Goal: Transaction & Acquisition: Book appointment/travel/reservation

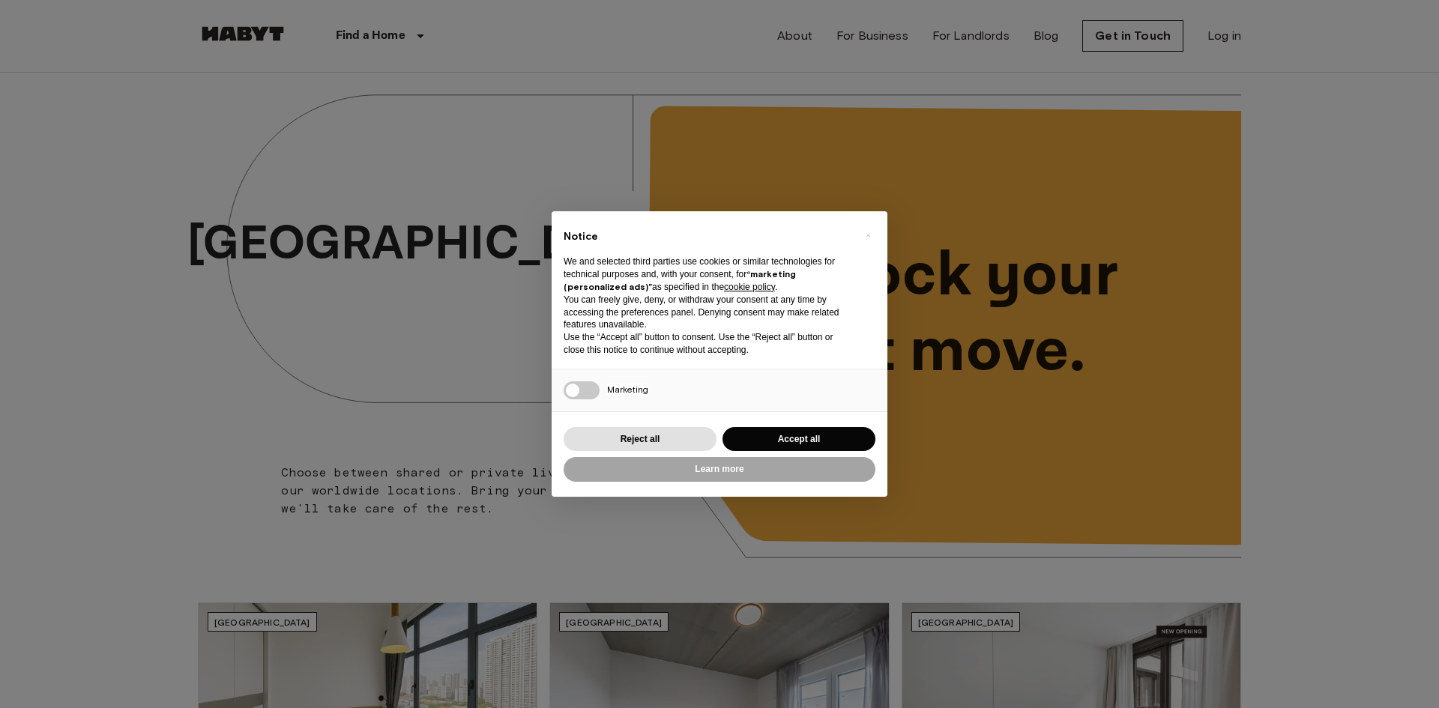
click at [650, 129] on div "× Notice We and selected third parties use cookies or similar technologies for …" at bounding box center [719, 354] width 1439 height 708
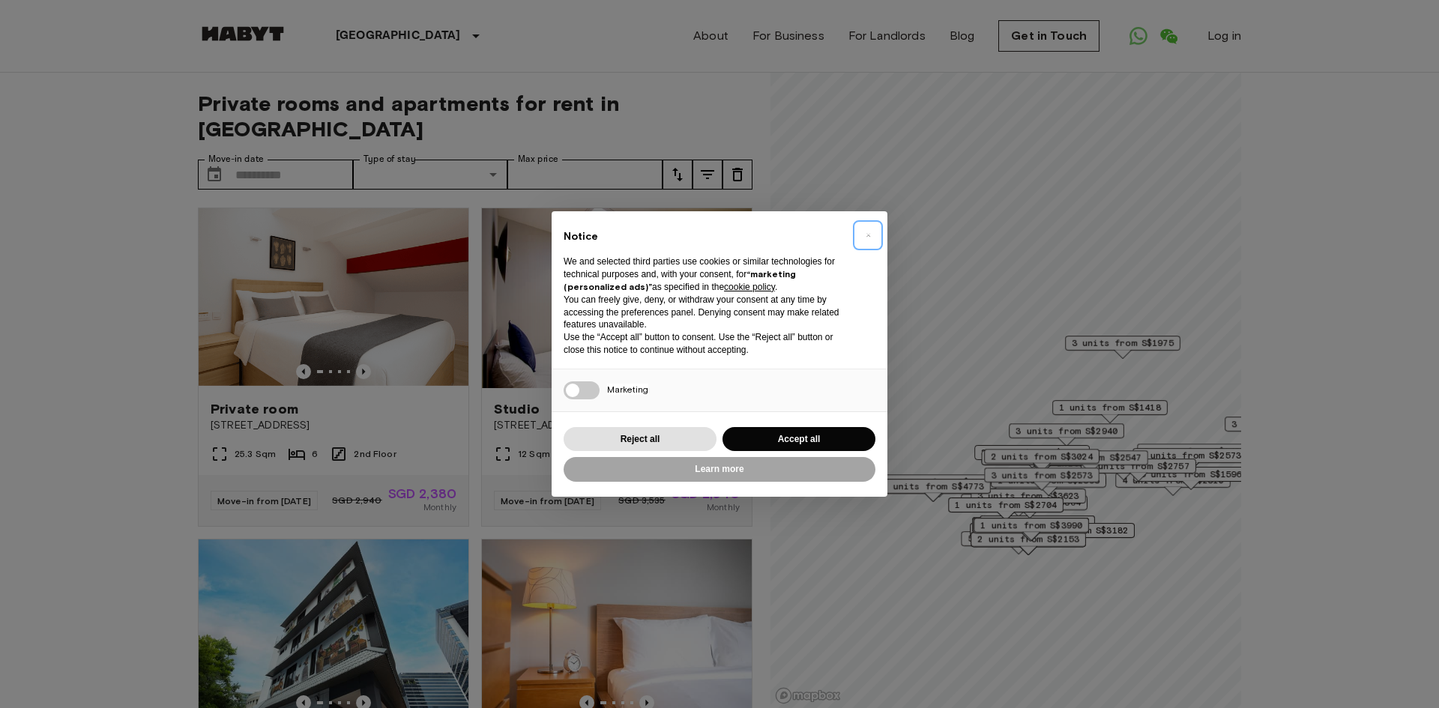
click at [862, 244] on button "×" at bounding box center [868, 235] width 24 height 24
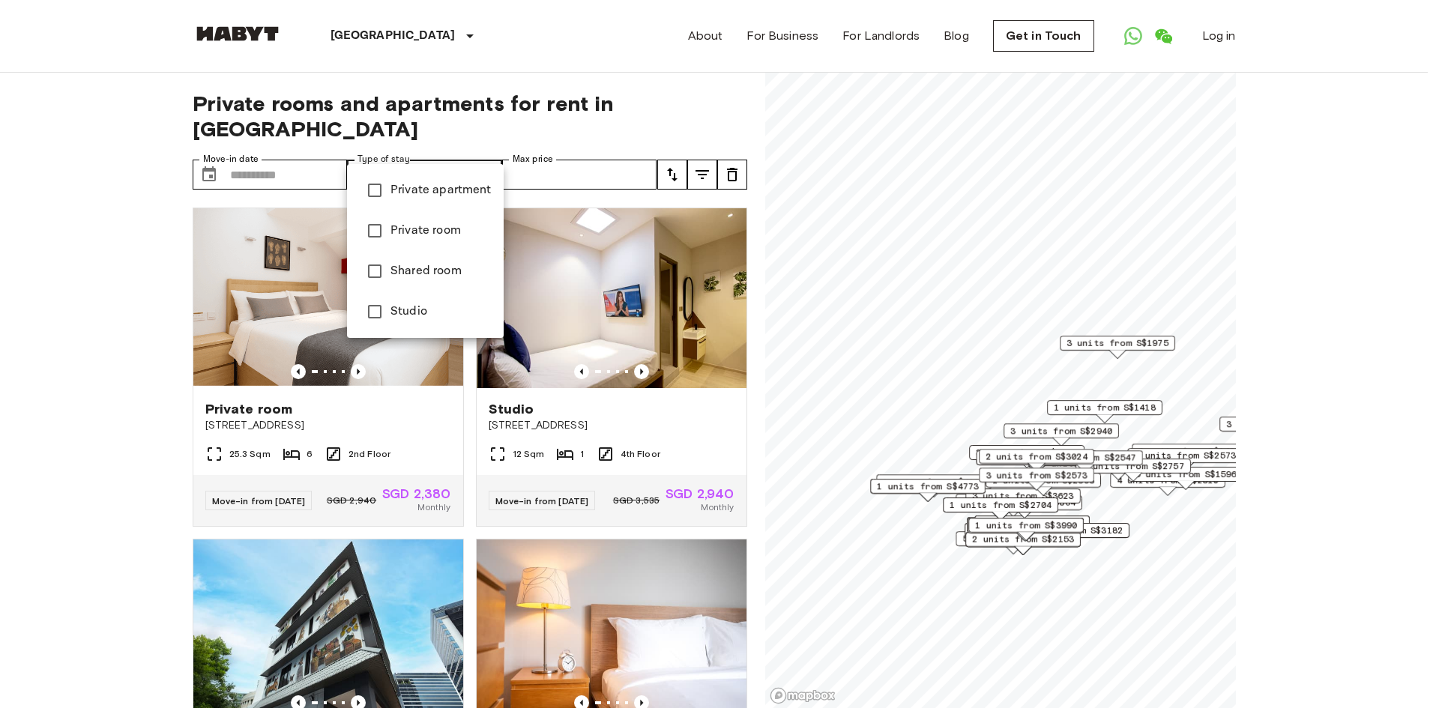
click at [596, 144] on div at bounding box center [719, 354] width 1439 height 708
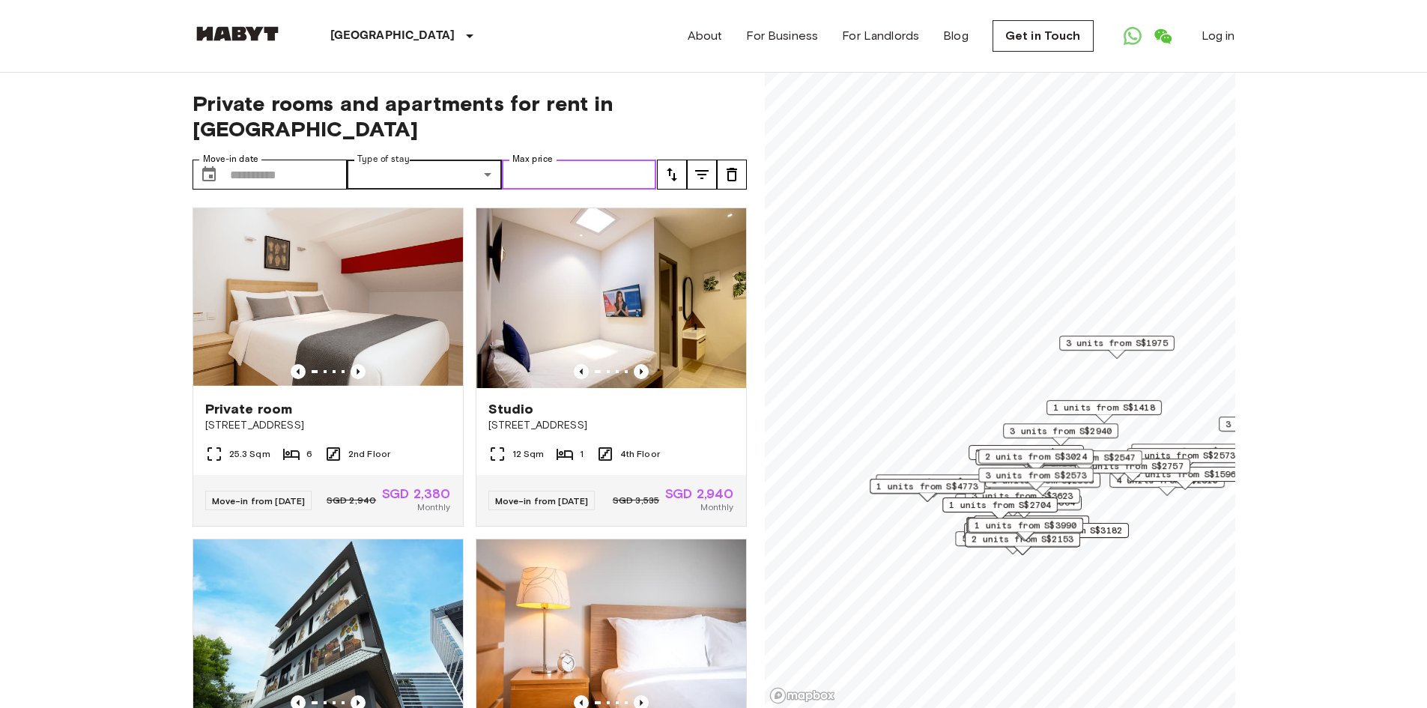
click at [601, 160] on input "Max price" at bounding box center [579, 175] width 155 height 30
click at [683, 160] on button "tune" at bounding box center [672, 175] width 30 height 30
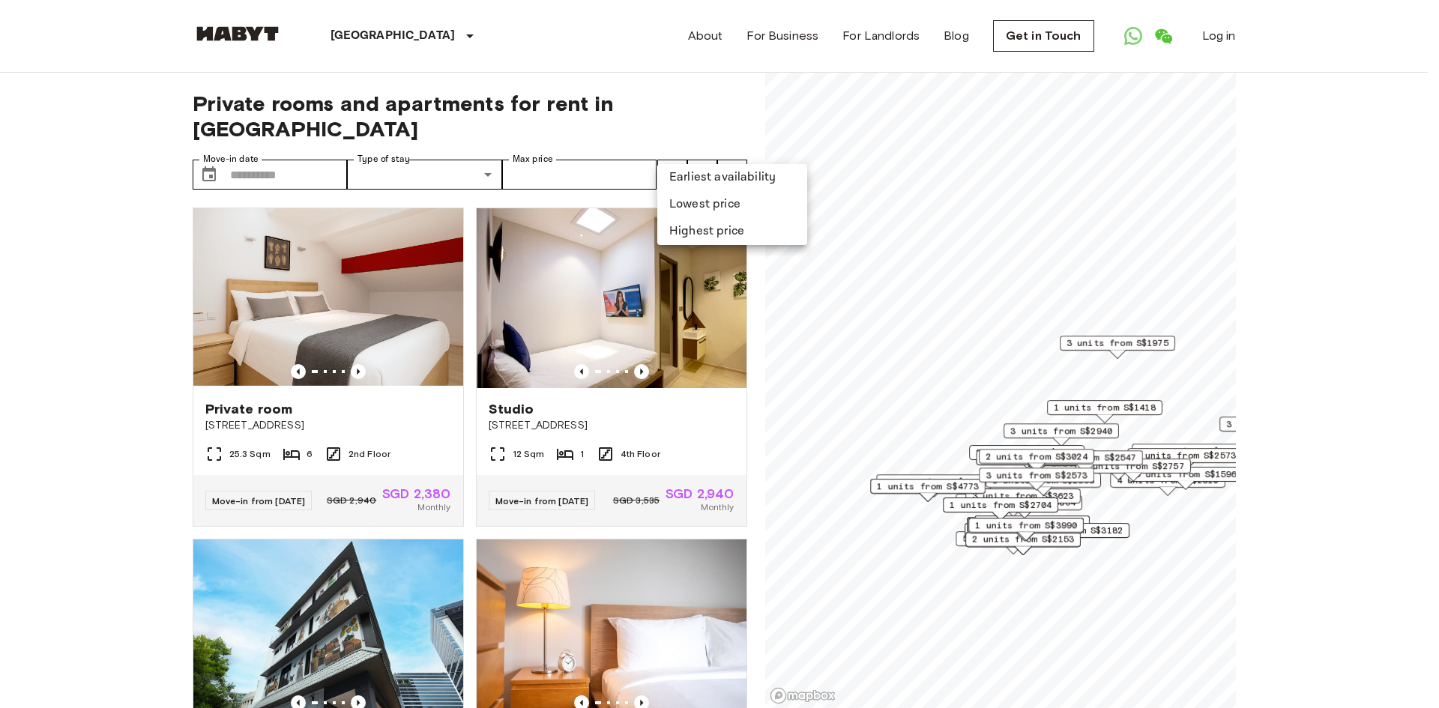
click at [710, 200] on li "Lowest price" at bounding box center [732, 204] width 150 height 27
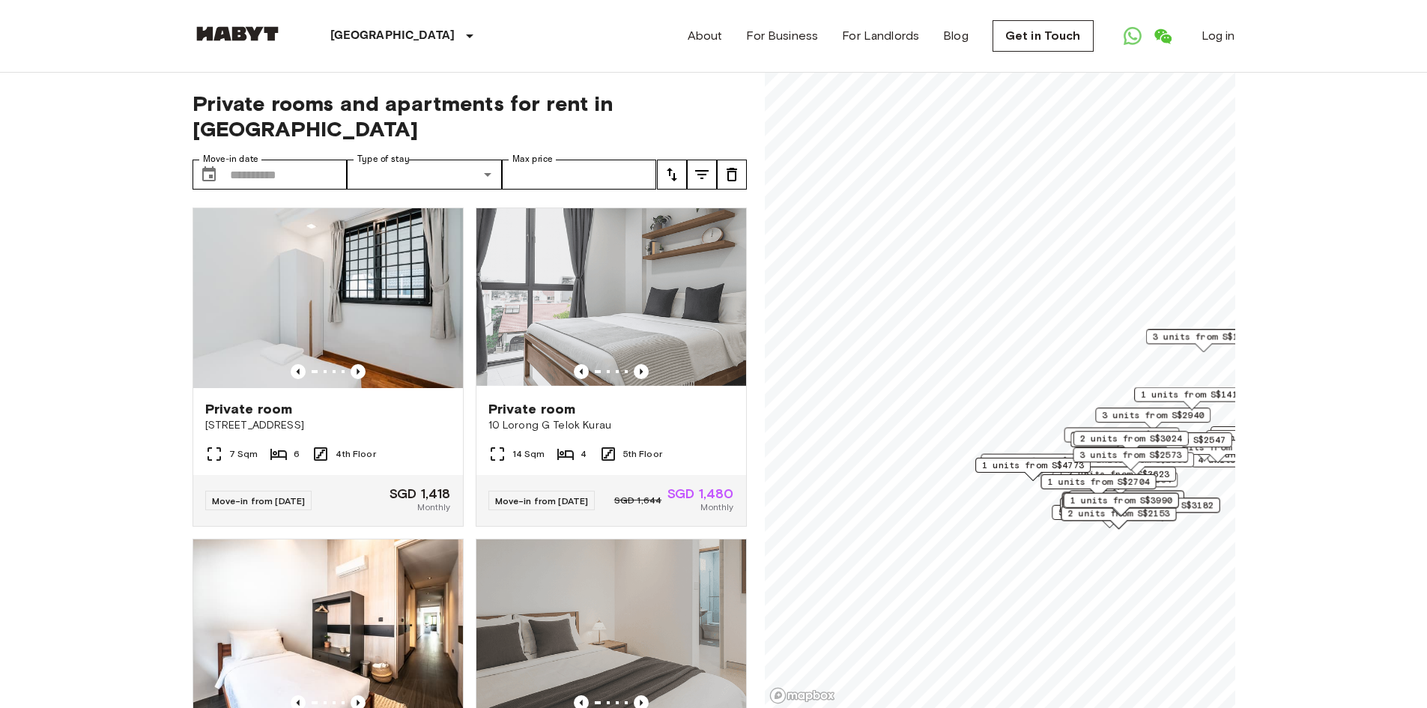
drag, startPoint x: 934, startPoint y: 486, endPoint x: 1031, endPoint y: 473, distance: 98.2
click at [1031, 473] on div "Map marker" at bounding box center [1033, 476] width 16 height 8
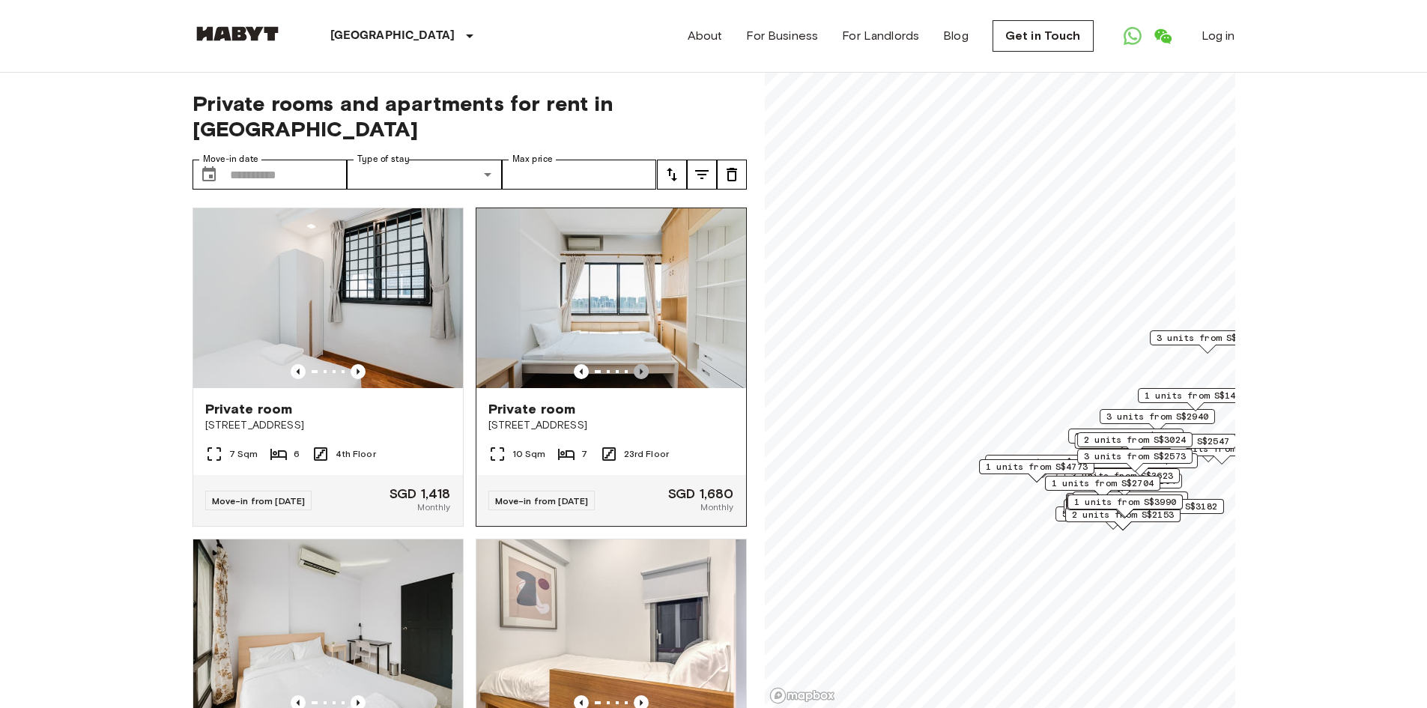
click at [635, 364] on icon "Previous image" at bounding box center [641, 371] width 15 height 15
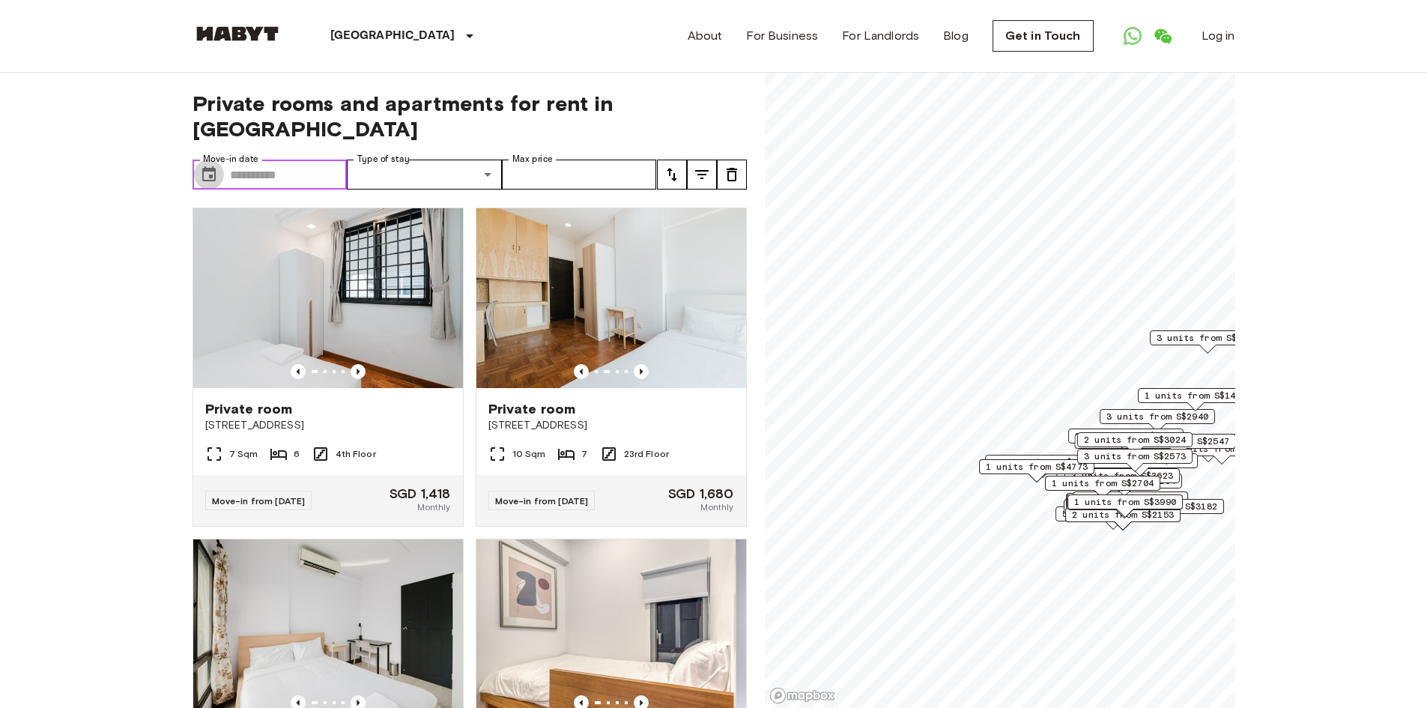
click at [220, 160] on button "Choose date" at bounding box center [209, 175] width 30 height 30
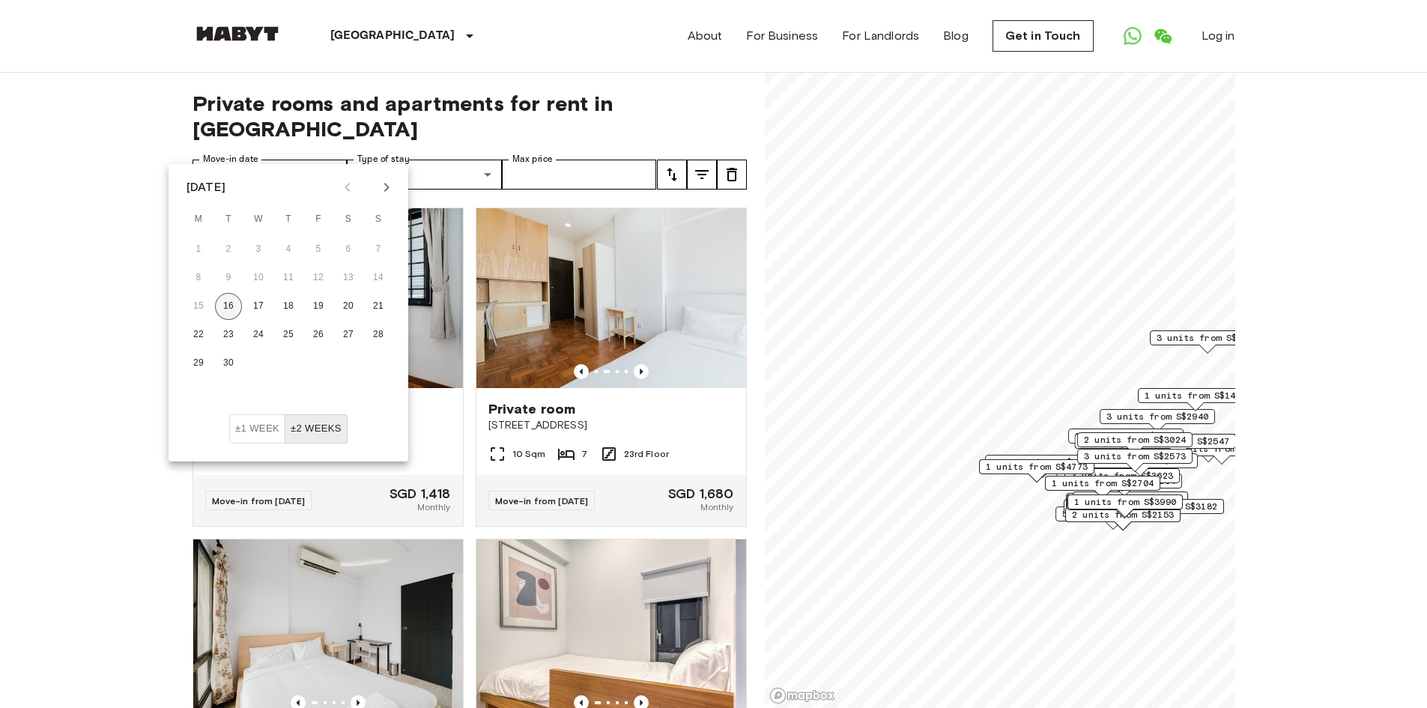
click at [229, 308] on button "16" at bounding box center [228, 306] width 27 height 27
type input "**********"
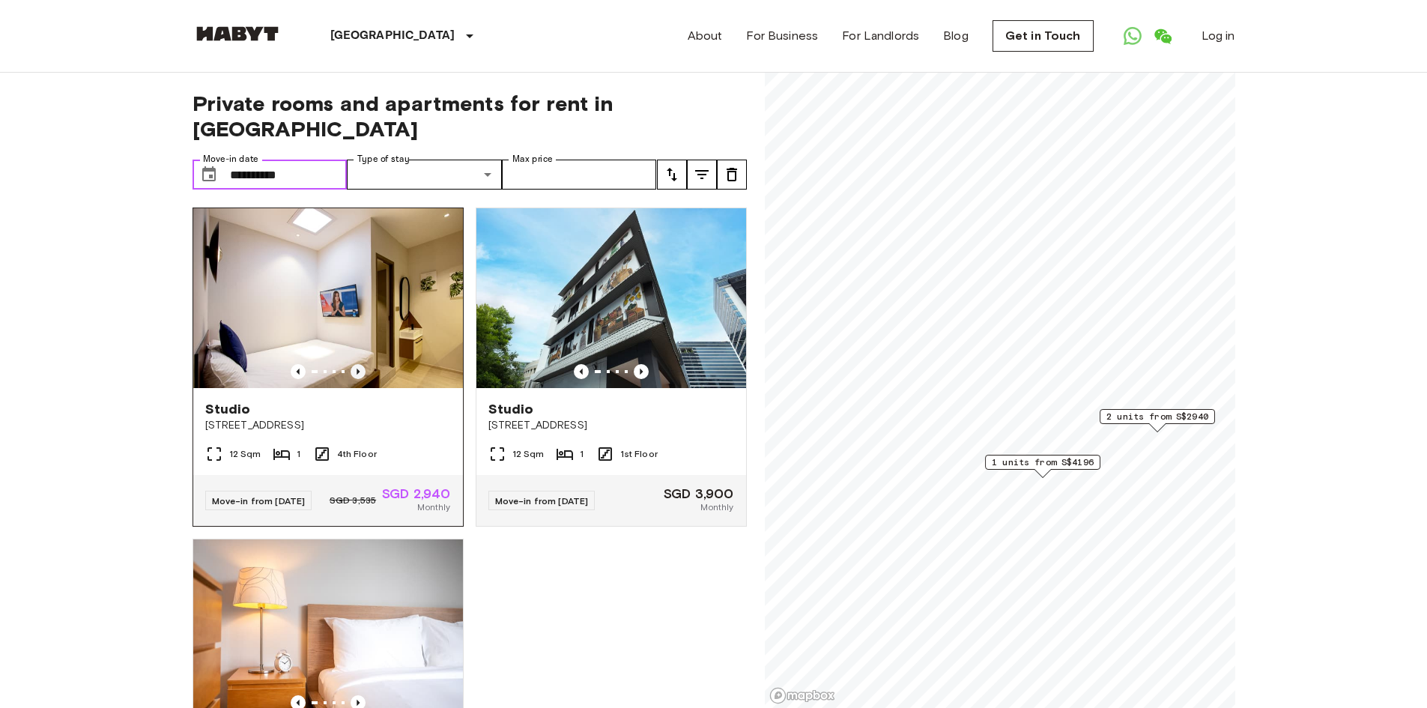
click at [355, 364] on icon "Previous image" at bounding box center [358, 371] width 15 height 15
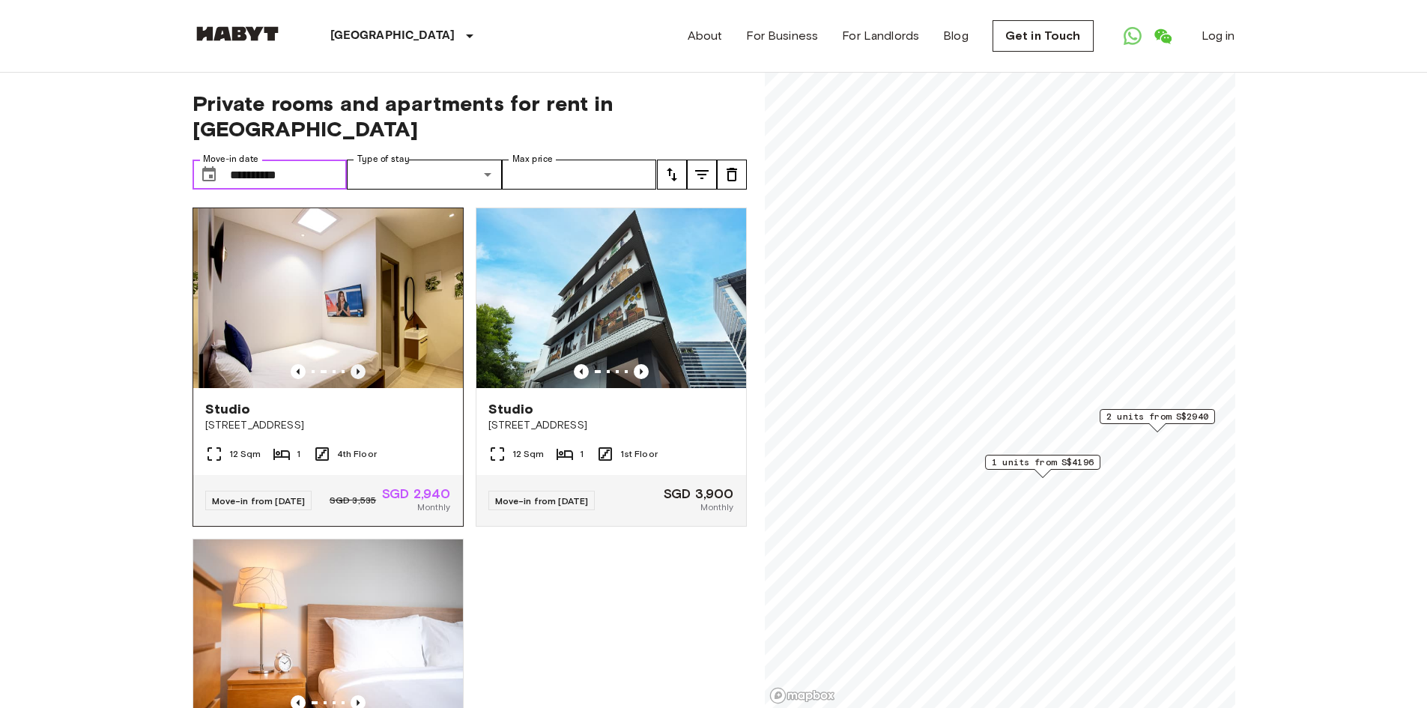
click at [355, 364] on icon "Previous image" at bounding box center [358, 371] width 15 height 15
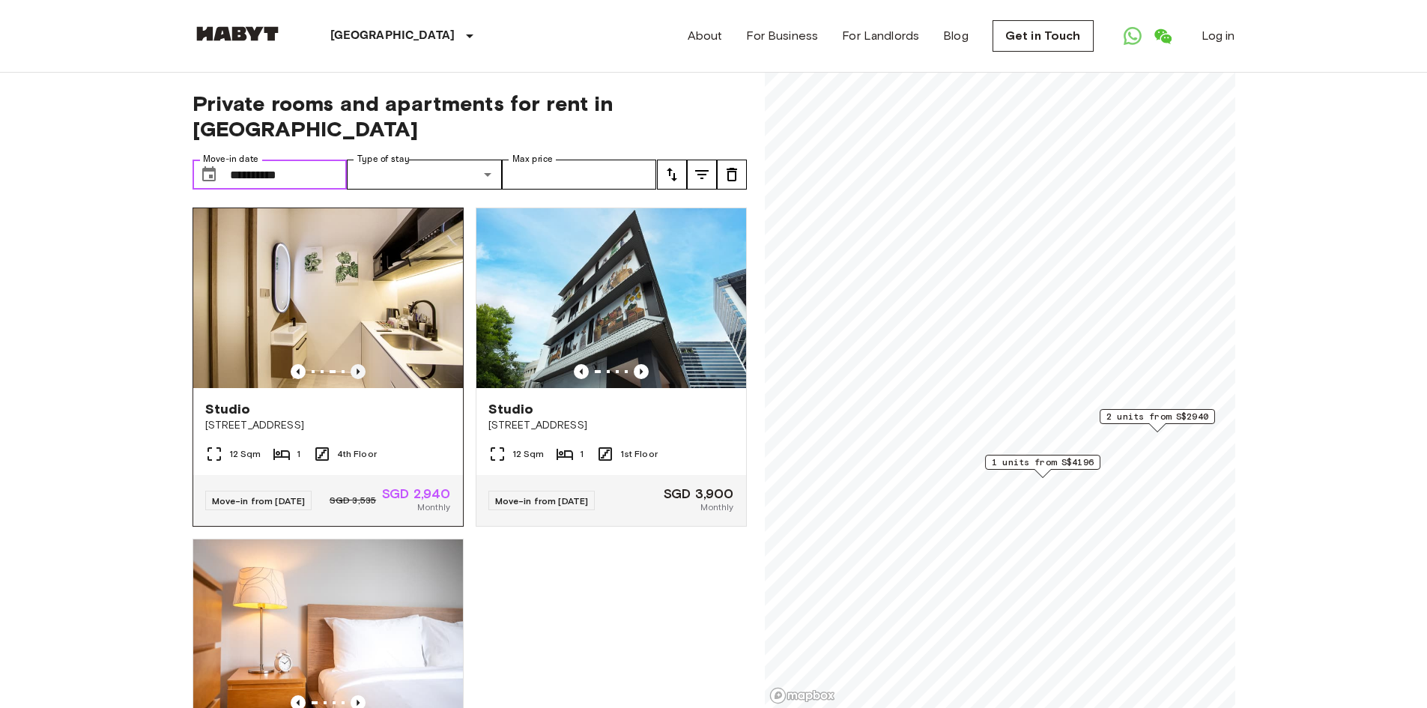
click at [355, 364] on icon "Previous image" at bounding box center [358, 371] width 15 height 15
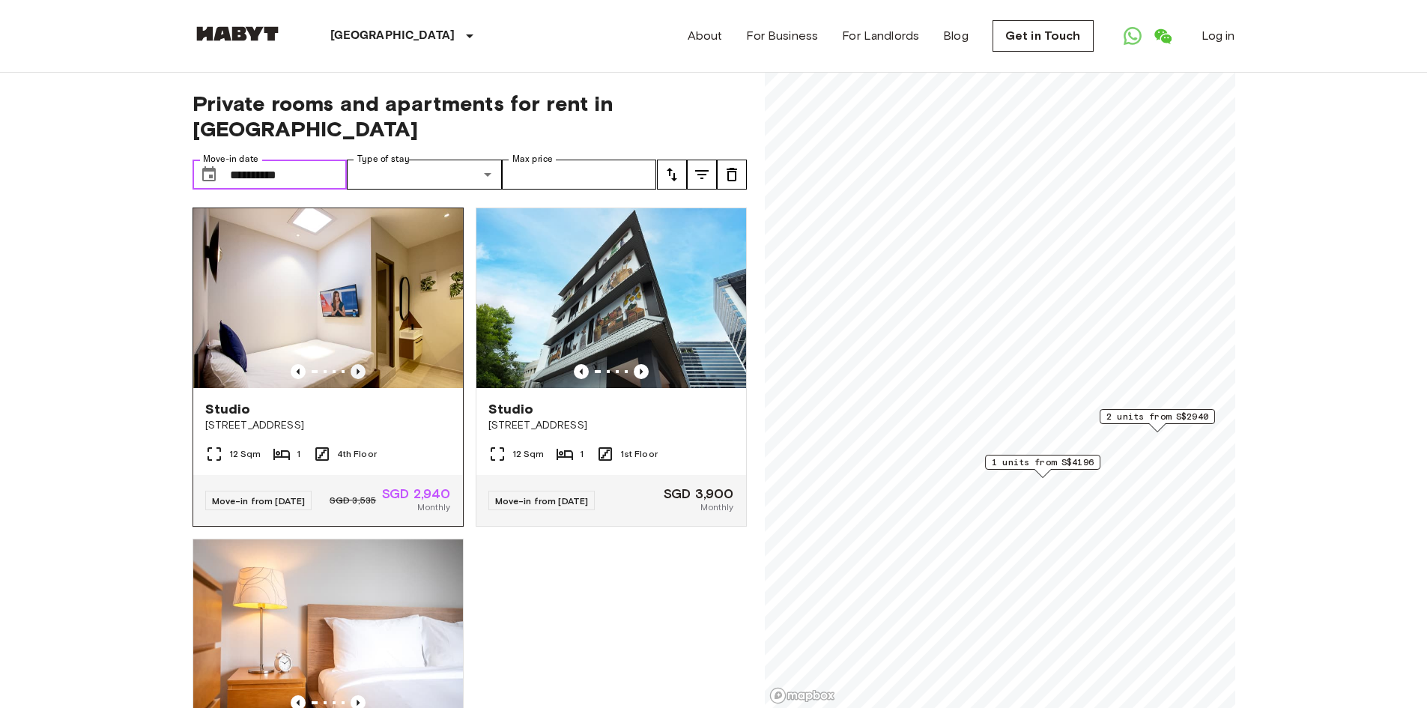
click at [355, 364] on icon "Previous image" at bounding box center [358, 371] width 15 height 15
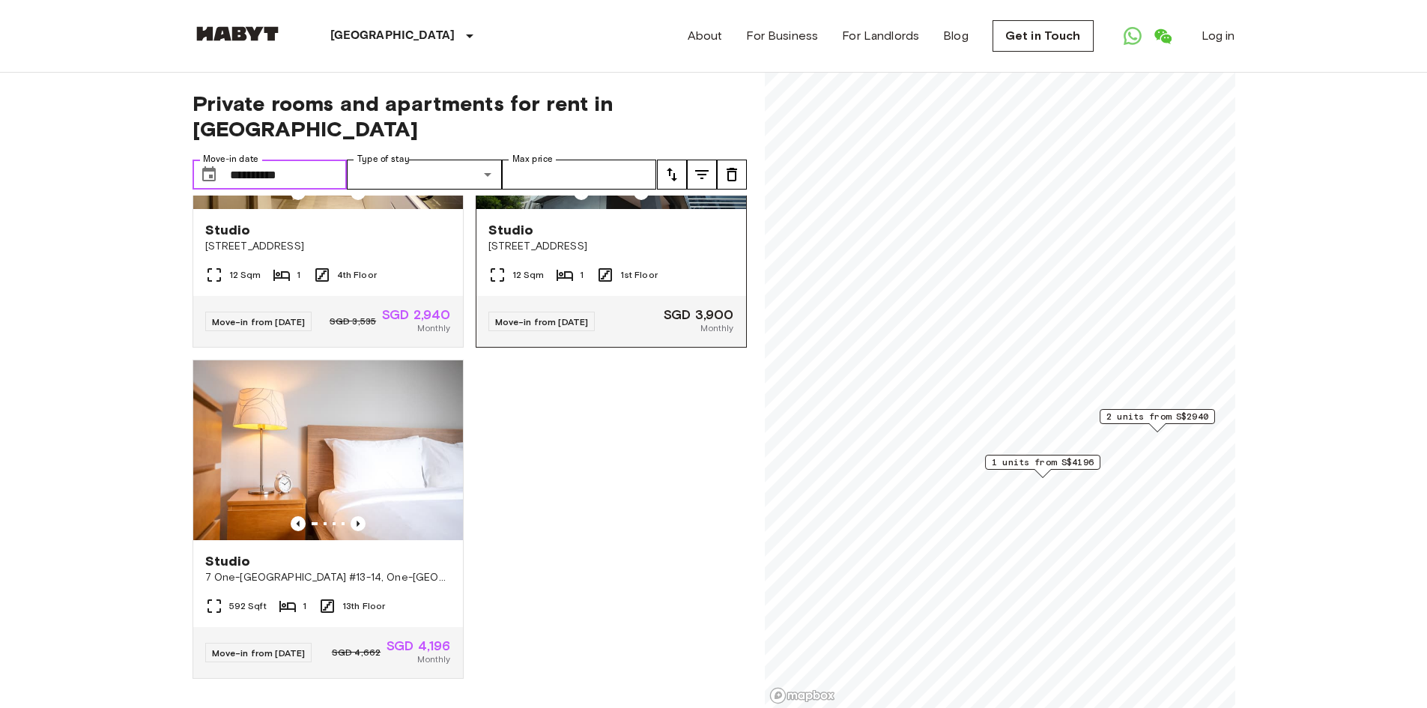
scroll to position [126, 0]
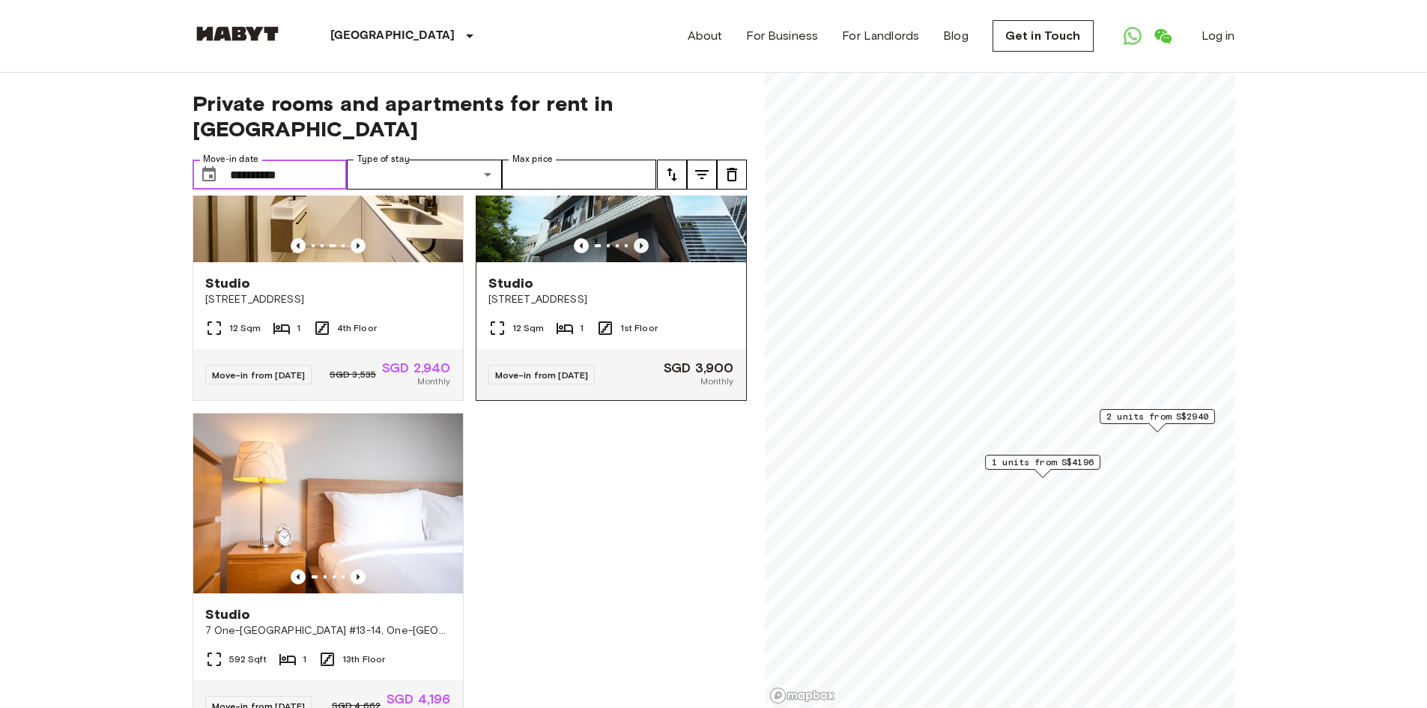
click at [634, 238] on icon "Previous image" at bounding box center [641, 245] width 15 height 15
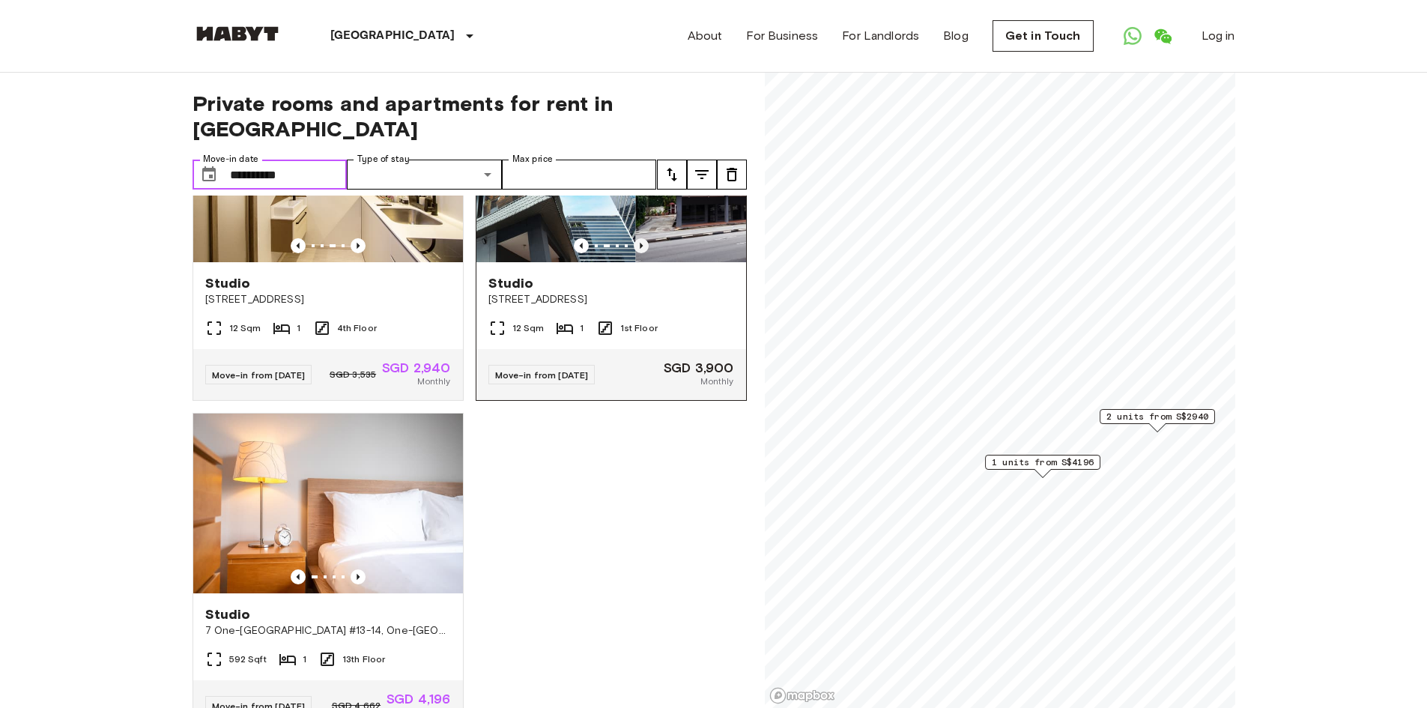
click at [634, 238] on icon "Previous image" at bounding box center [641, 245] width 15 height 15
